Goal: Task Accomplishment & Management: Complete application form

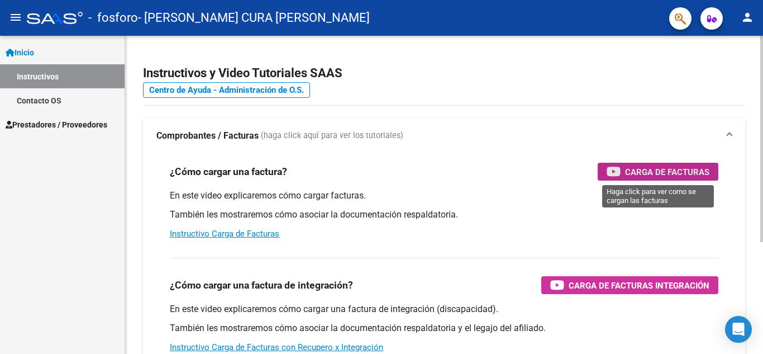
click at [682, 175] on span "Carga de Facturas" at bounding box center [667, 172] width 84 height 14
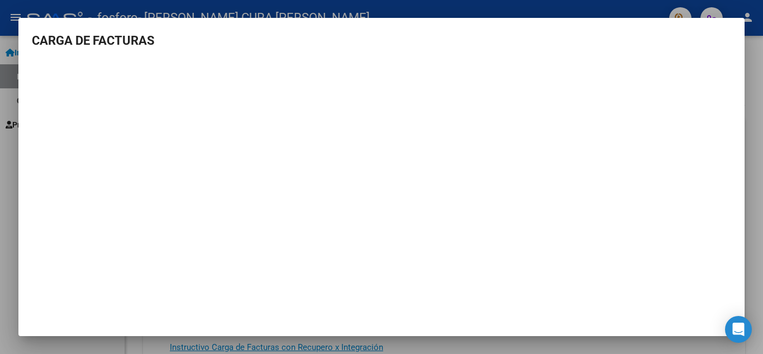
click at [748, 127] on div at bounding box center [381, 177] width 763 height 354
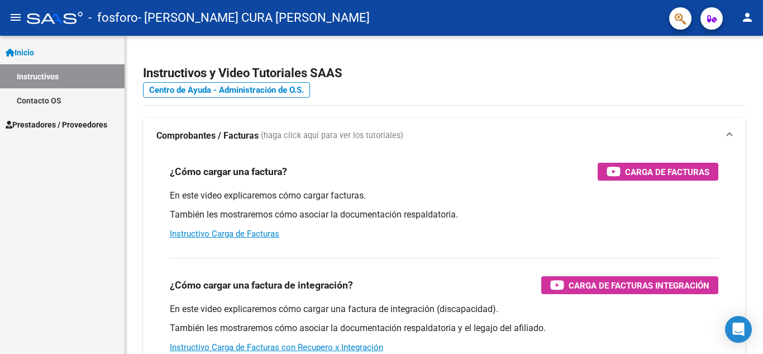
click at [55, 120] on span "Prestadores / Proveedores" at bounding box center [57, 124] width 102 height 12
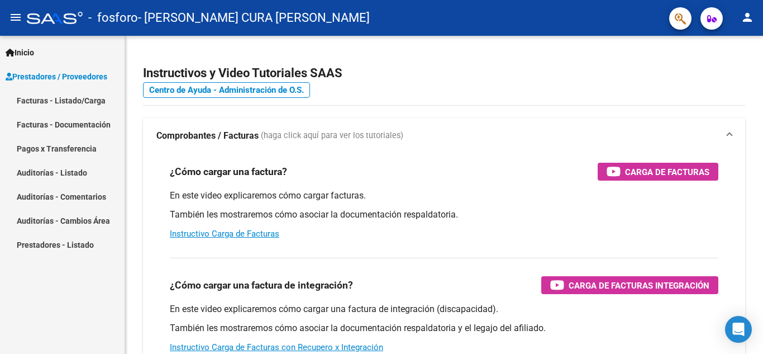
click at [64, 99] on link "Facturas - Listado/Carga" at bounding box center [62, 100] width 125 height 24
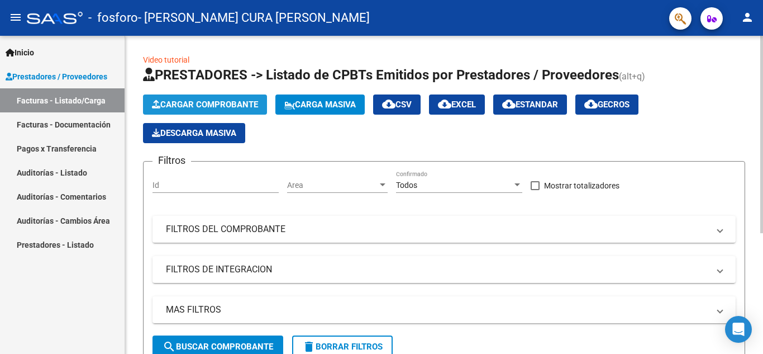
click at [184, 108] on span "Cargar Comprobante" at bounding box center [205, 104] width 106 height 10
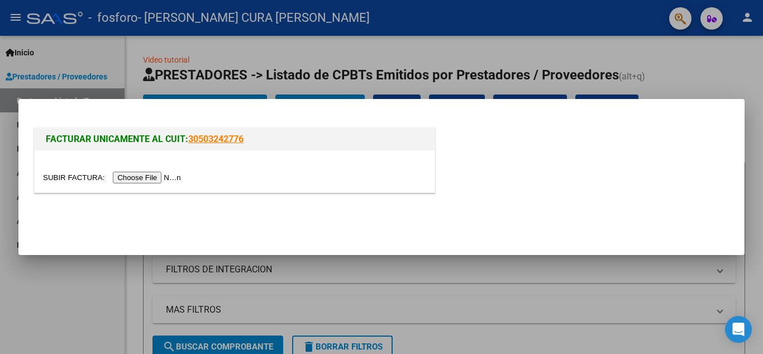
click at [152, 178] on input "file" at bounding box center [113, 178] width 141 height 12
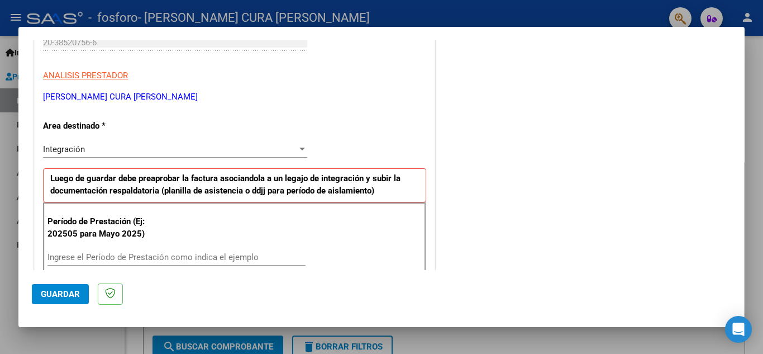
scroll to position [257, 0]
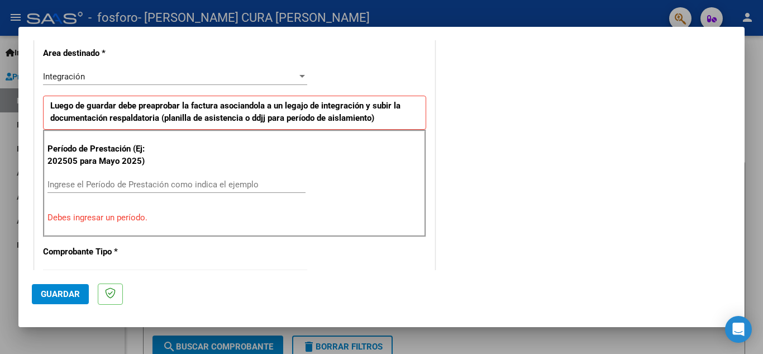
drag, startPoint x: 92, startPoint y: 192, endPoint x: 97, endPoint y: 184, distance: 9.6
click at [93, 192] on div "Ingrese el Período de Prestación como indica el ejemplo" at bounding box center [177, 184] width 258 height 17
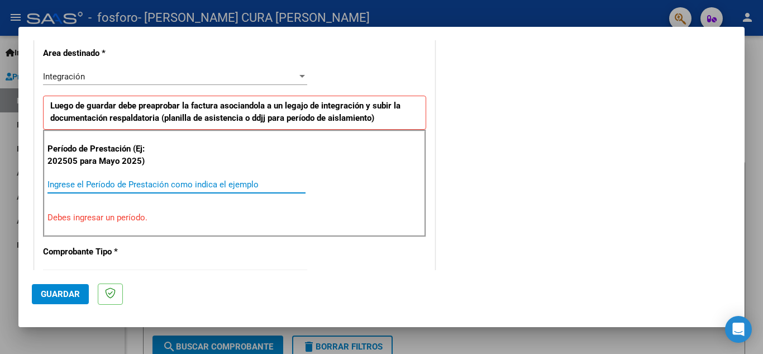
click at [98, 184] on input "Ingrese el Período de Prestación como indica el ejemplo" at bounding box center [177, 184] width 258 height 10
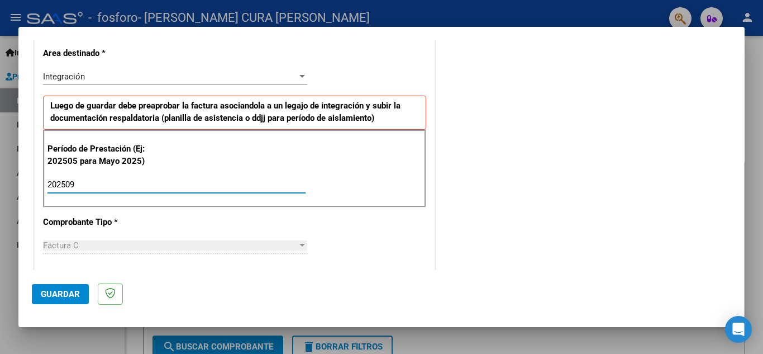
type input "202509"
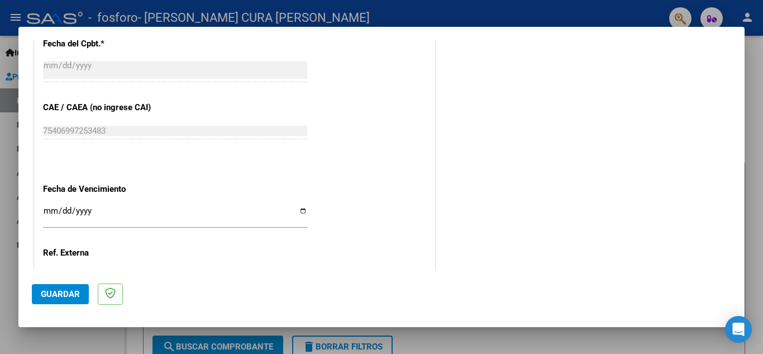
scroll to position [721, 0]
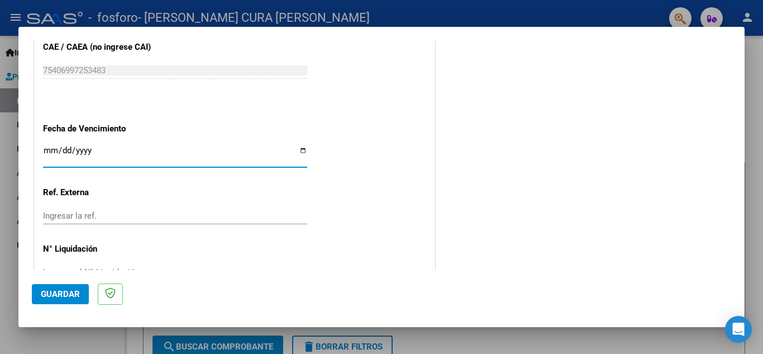
click at [300, 150] on input "Ingresar la fecha" at bounding box center [175, 155] width 264 height 18
type input "[DATE]"
click at [249, 233] on div "Ingresar la ref." at bounding box center [175, 220] width 264 height 27
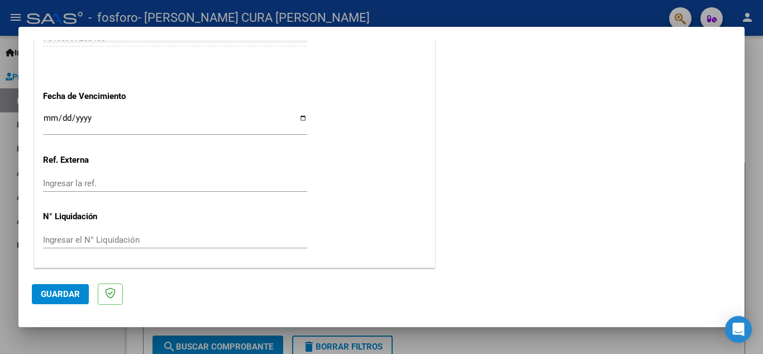
click at [53, 297] on span "Guardar" at bounding box center [60, 294] width 39 height 10
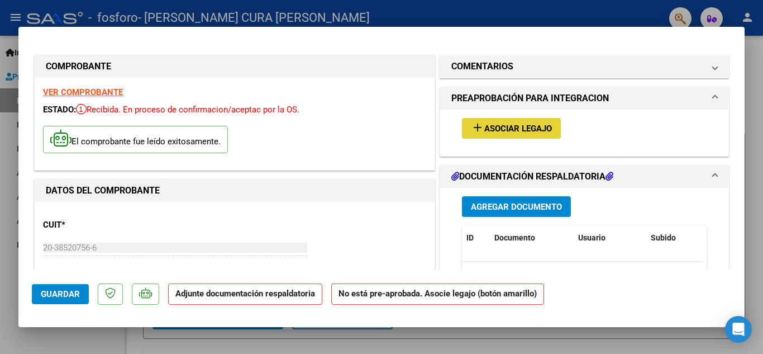
click at [495, 133] on span "Asociar Legajo" at bounding box center [519, 129] width 68 height 10
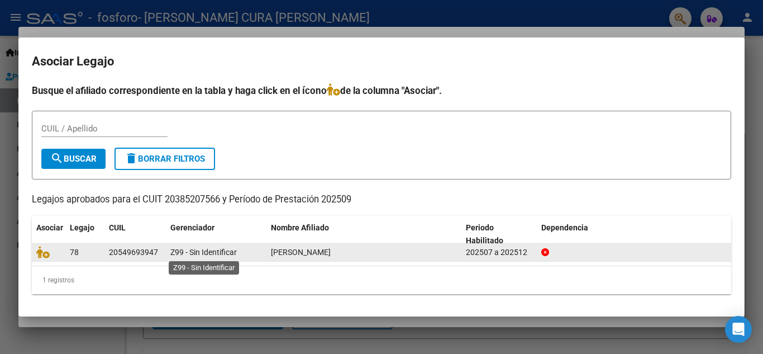
click at [206, 256] on span "Z99 - Sin Identificar" at bounding box center [203, 252] width 67 height 9
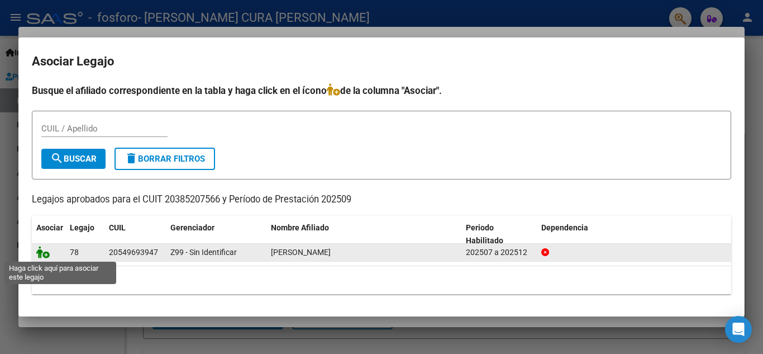
click at [41, 256] on icon at bounding box center [42, 252] width 13 height 12
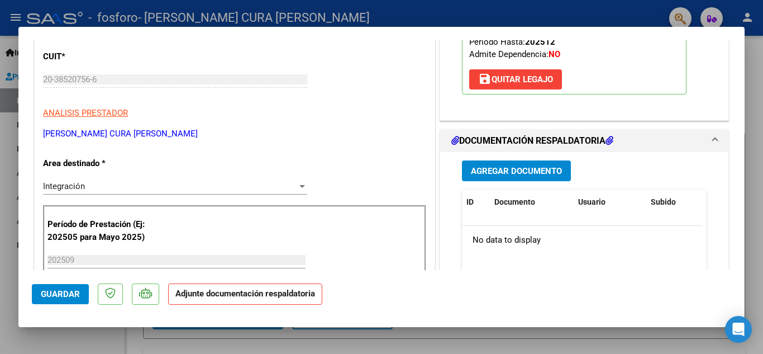
scroll to position [197, 0]
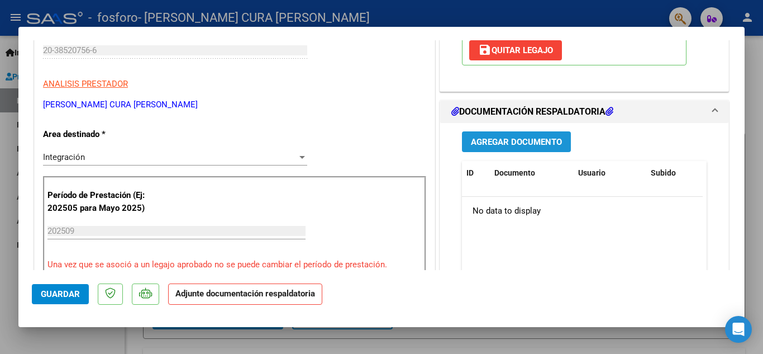
click at [504, 146] on span "Agregar Documento" at bounding box center [516, 142] width 91 height 10
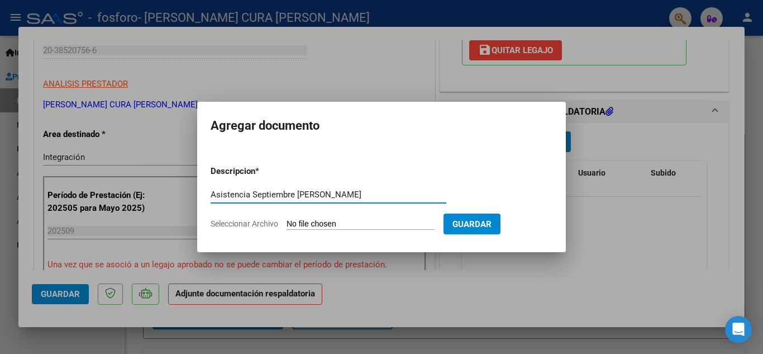
type input "Asistencia Septiembre [PERSON_NAME]"
click at [365, 221] on input "Seleccionar Archivo" at bounding box center [361, 224] width 148 height 11
type input "C:\fakepath\Asistencia Septiembre [PERSON_NAME].pdf"
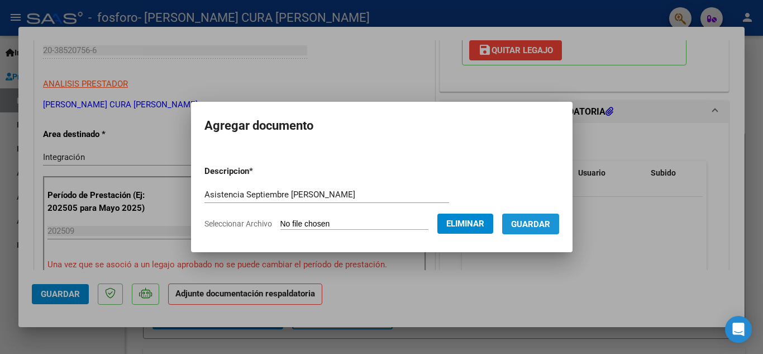
click at [545, 229] on button "Guardar" at bounding box center [530, 223] width 57 height 21
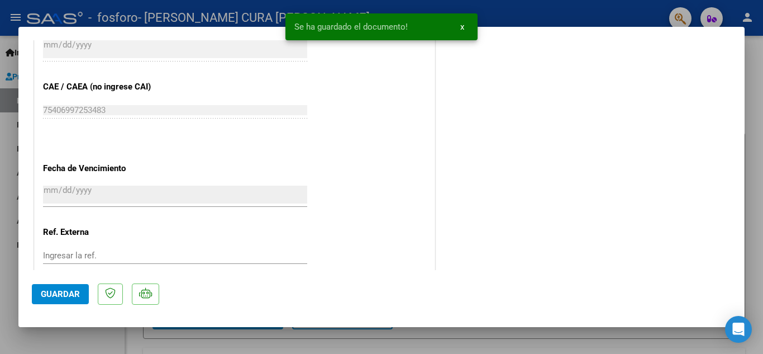
scroll to position [771, 0]
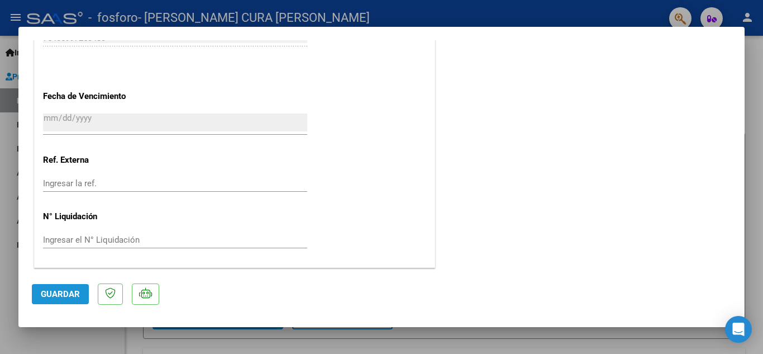
click at [51, 293] on span "Guardar" at bounding box center [60, 294] width 39 height 10
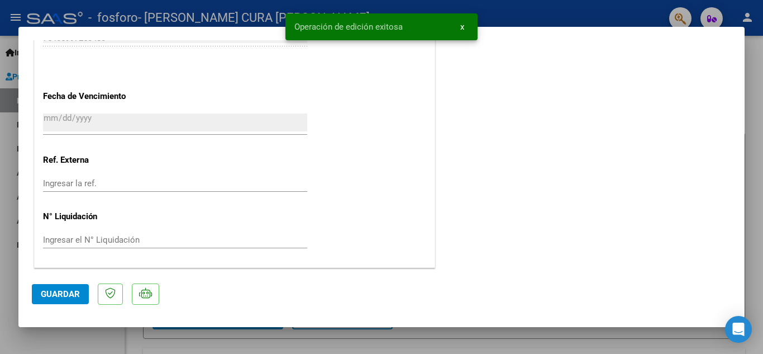
click at [462, 29] on span "x" at bounding box center [462, 27] width 4 height 10
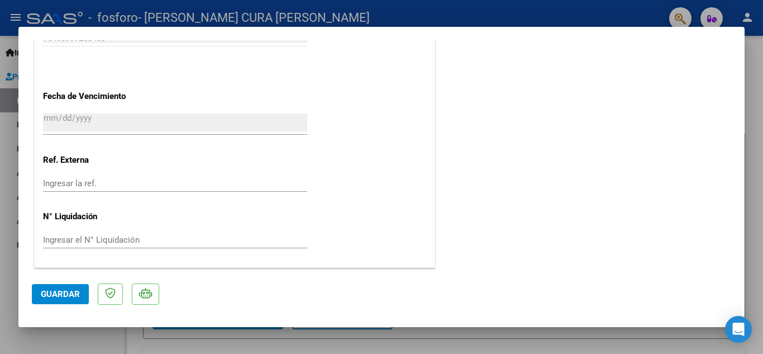
click at [756, 127] on div at bounding box center [381, 177] width 763 height 354
type input "$ 0,00"
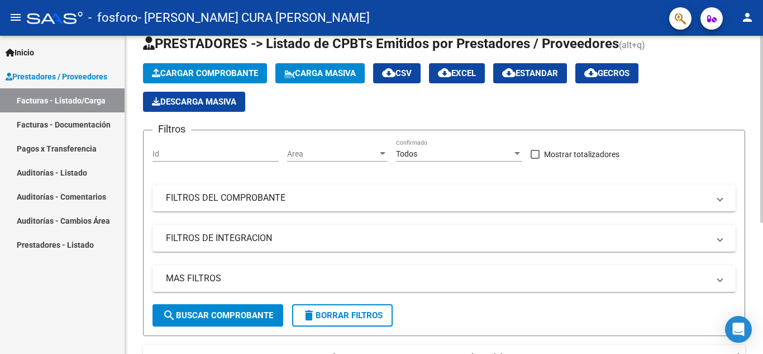
scroll to position [35, 0]
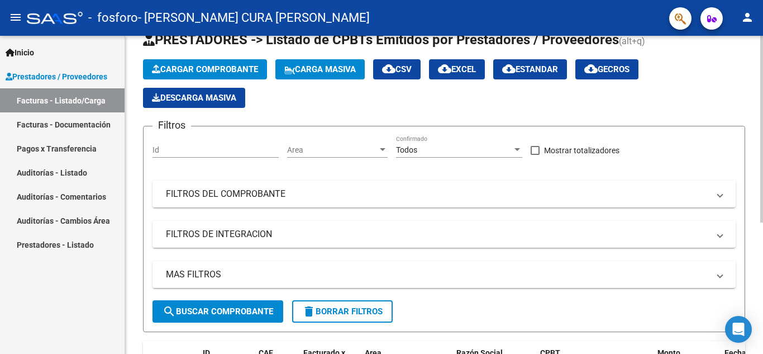
click at [763, 156] on div at bounding box center [762, 150] width 3 height 187
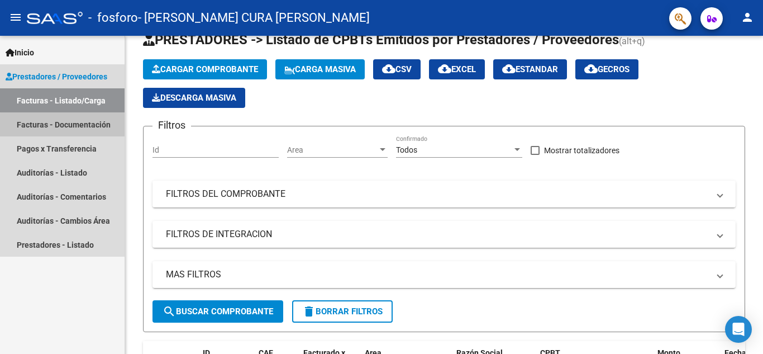
click at [74, 129] on link "Facturas - Documentación" at bounding box center [62, 124] width 125 height 24
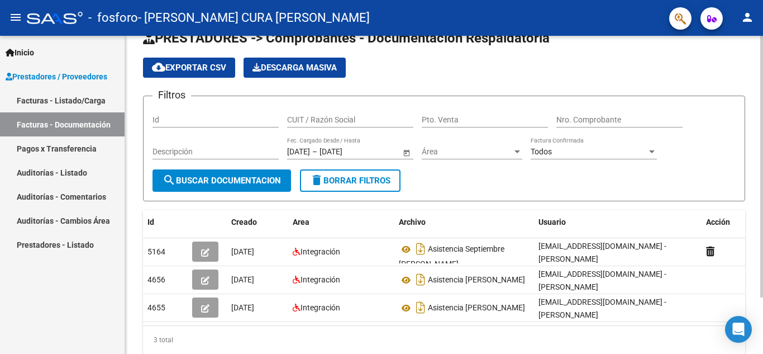
scroll to position [47, 0]
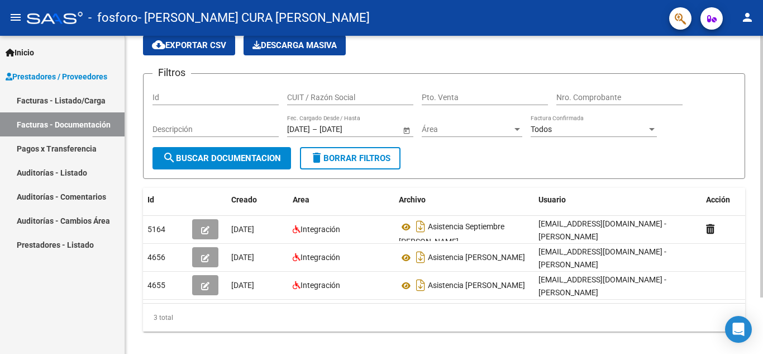
click at [763, 129] on div at bounding box center [762, 211] width 3 height 262
click at [44, 152] on link "Pagos x Transferencia" at bounding box center [62, 148] width 125 height 24
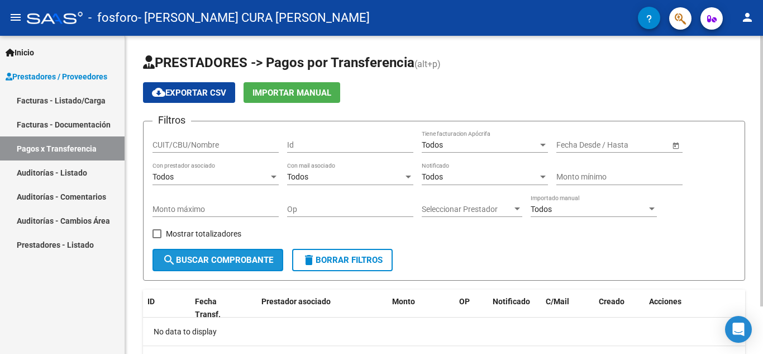
click at [205, 261] on span "search Buscar Comprobante" at bounding box center [218, 260] width 111 height 10
drag, startPoint x: 758, startPoint y: 130, endPoint x: 746, endPoint y: 160, distance: 32.4
click at [746, 160] on div "PRESTADORES -> Pagos por Transferencia (alt+p) cloud_download Exportar CSV Impo…" at bounding box center [444, 223] width 638 height 374
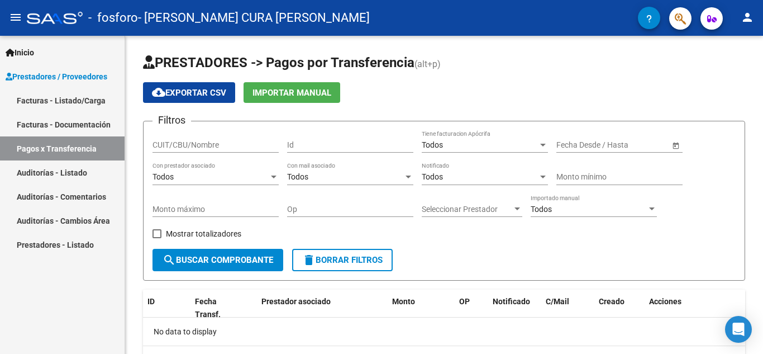
click at [51, 177] on link "Auditorías - Listado" at bounding box center [62, 172] width 125 height 24
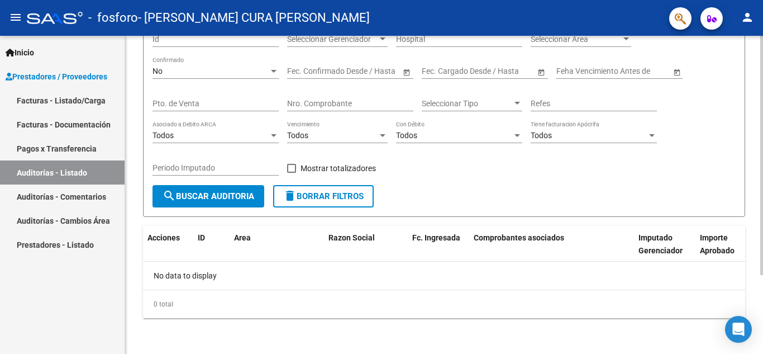
scroll to position [31, 0]
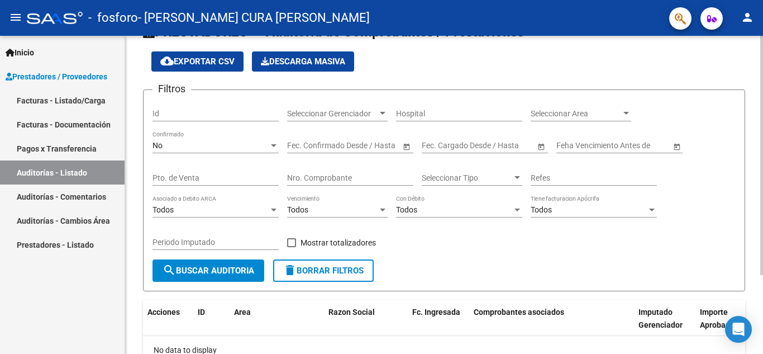
click at [759, 239] on div "PRESTADORES -> Auditoría de Comprobantes / Prestaciones cloud_download Exportar…" at bounding box center [445, 216] width 641 height 423
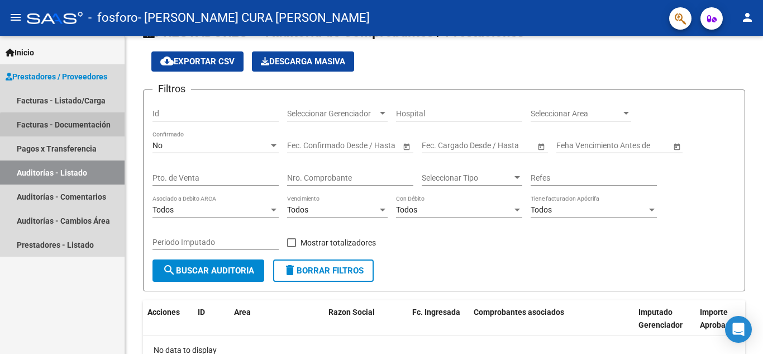
click at [67, 131] on link "Facturas - Documentación" at bounding box center [62, 124] width 125 height 24
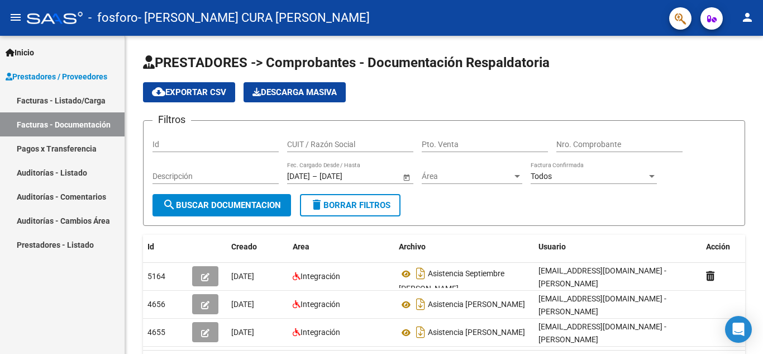
click at [17, 54] on span "Inicio" at bounding box center [20, 52] width 29 height 12
